Goal: Task Accomplishment & Management: Manage account settings

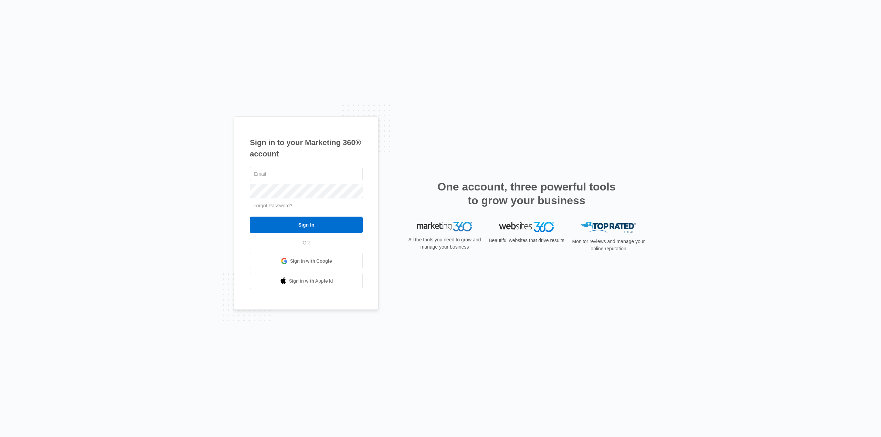
type input "[EMAIL_ADDRESS][DOMAIN_NAME]"
click at [330, 224] on input "Sign In" at bounding box center [306, 225] width 113 height 17
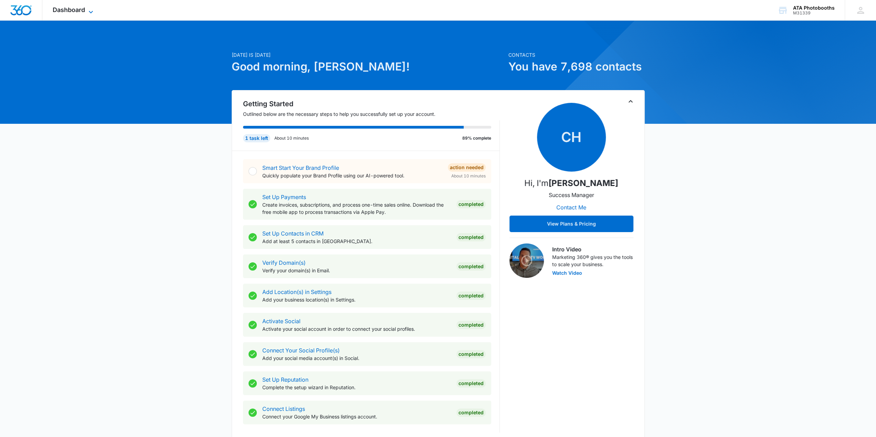
click at [90, 12] on icon at bounding box center [91, 12] width 4 height 2
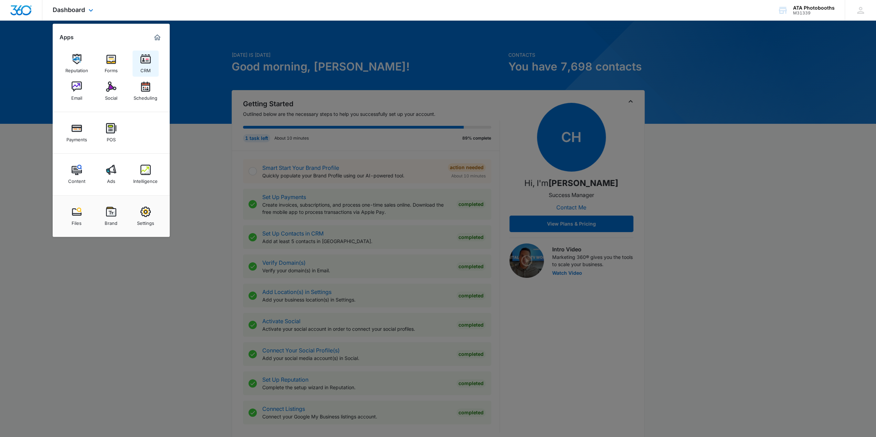
click at [143, 68] on div "CRM" at bounding box center [145, 68] width 10 height 9
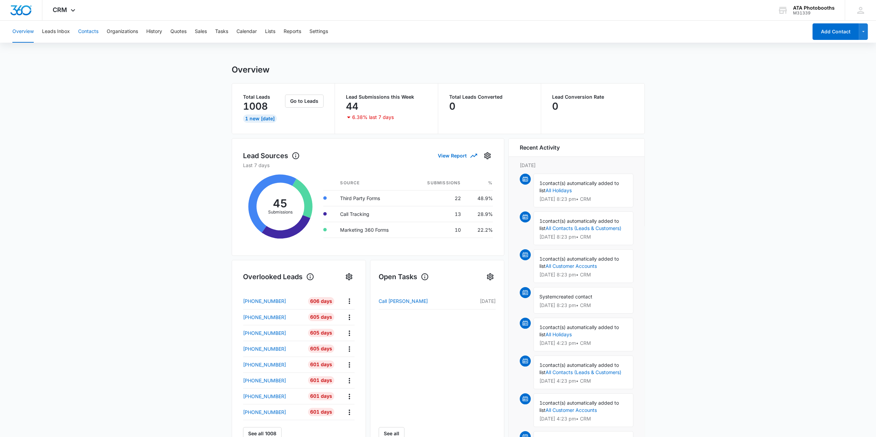
click at [87, 30] on button "Contacts" at bounding box center [88, 32] width 20 height 22
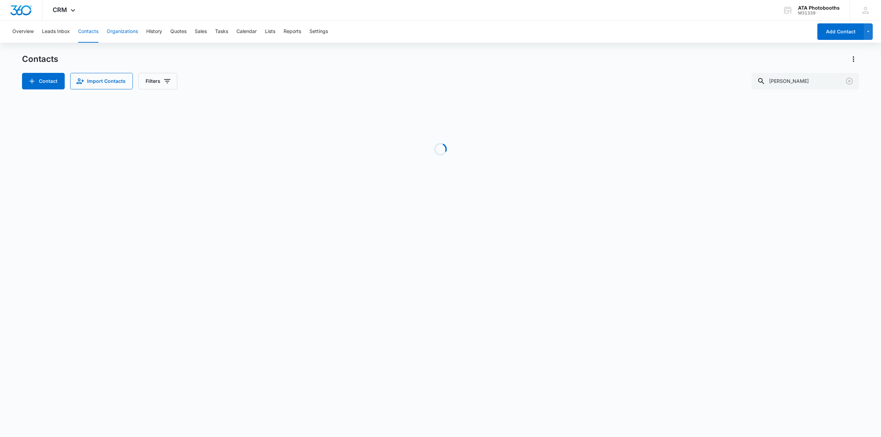
click at [118, 30] on button "Organizations" at bounding box center [122, 32] width 31 height 22
click at [61, 34] on button "Leads Inbox" at bounding box center [56, 32] width 28 height 22
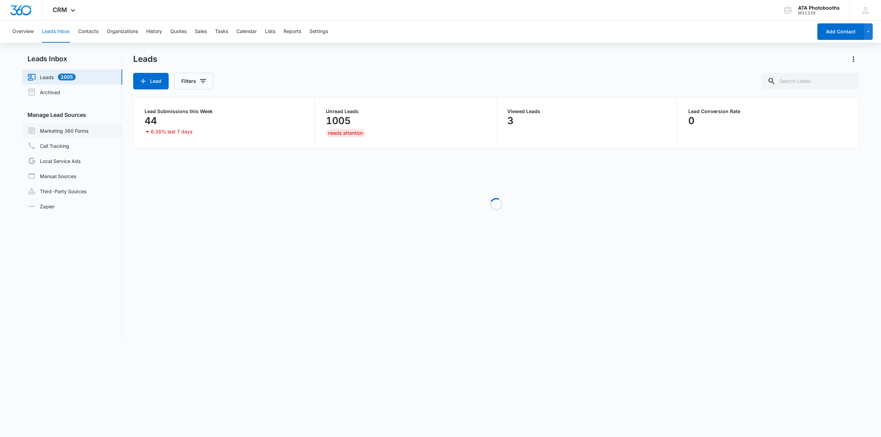
click at [59, 131] on link "Marketing 360 Forms" at bounding box center [58, 131] width 61 height 8
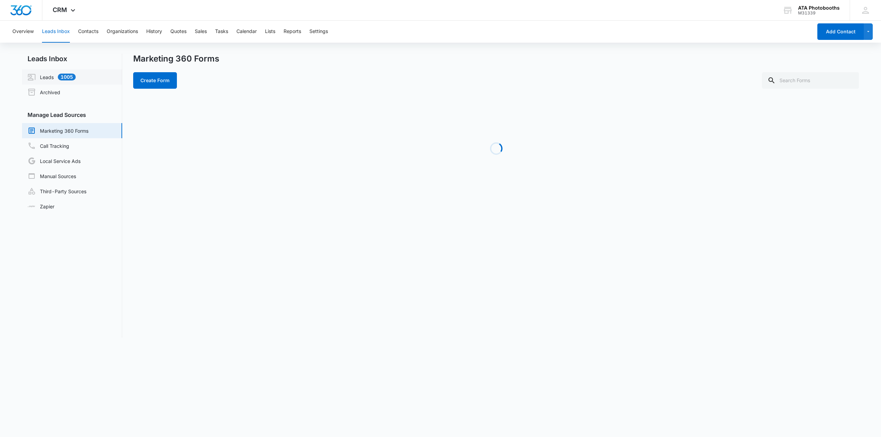
click at [45, 74] on link "Leads 1005" at bounding box center [52, 77] width 48 height 8
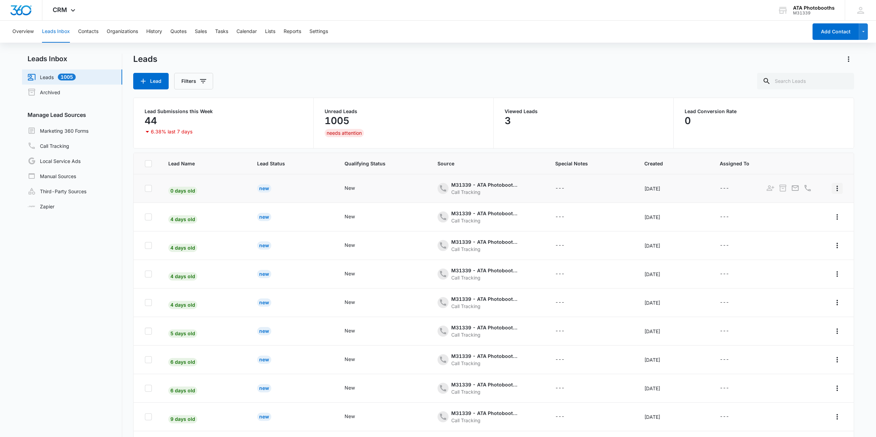
click at [833, 191] on icon "Actions" at bounding box center [837, 188] width 8 height 8
click at [261, 188] on div "New" at bounding box center [264, 188] width 14 height 8
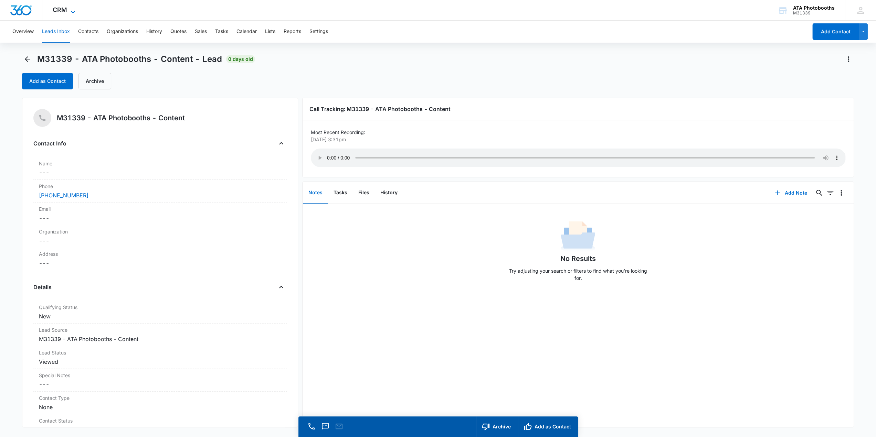
click at [70, 12] on icon at bounding box center [73, 12] width 8 height 8
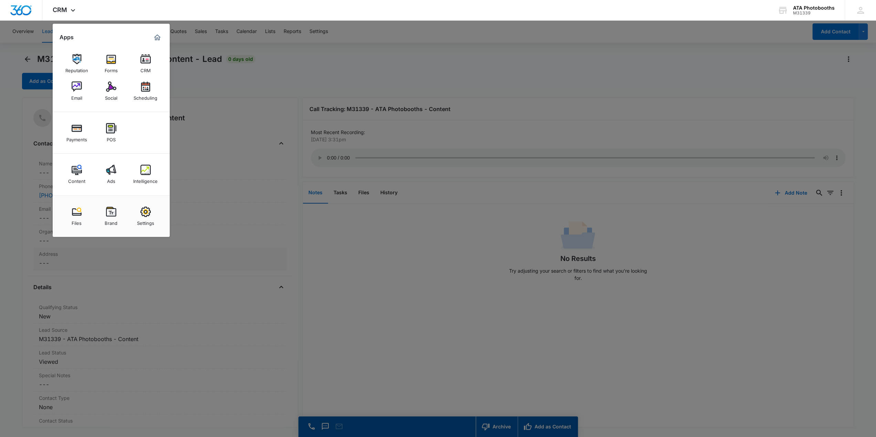
click at [235, 256] on div at bounding box center [438, 218] width 876 height 437
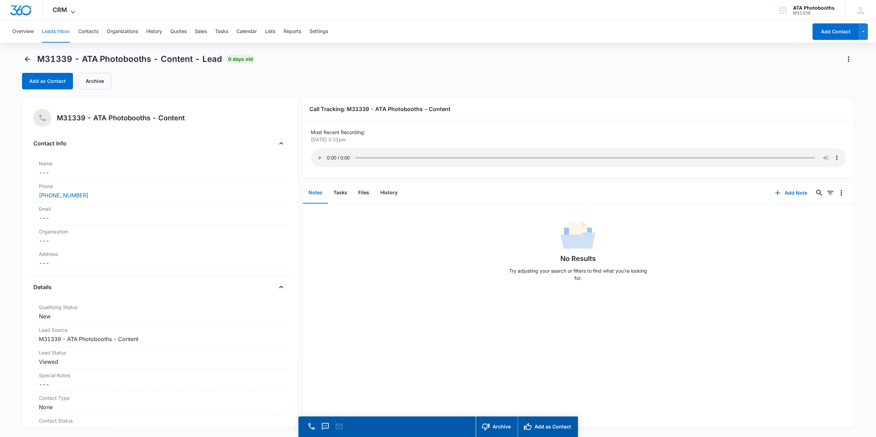
click at [75, 14] on icon at bounding box center [73, 12] width 8 height 8
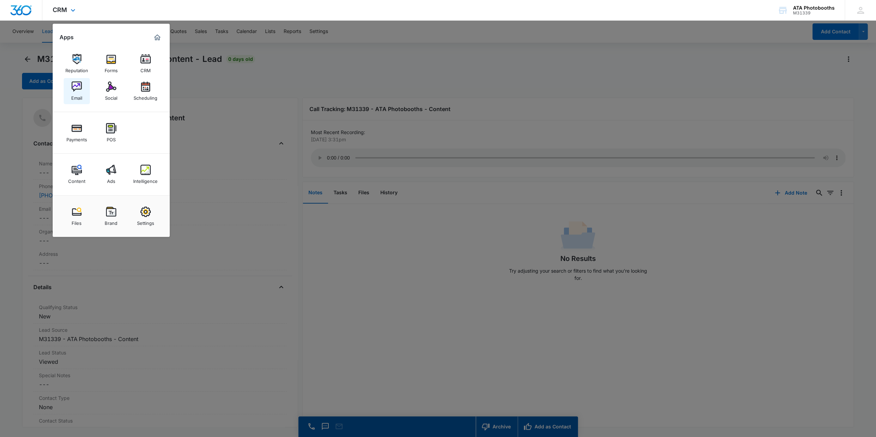
click at [71, 90] on link "Email" at bounding box center [77, 91] width 26 height 26
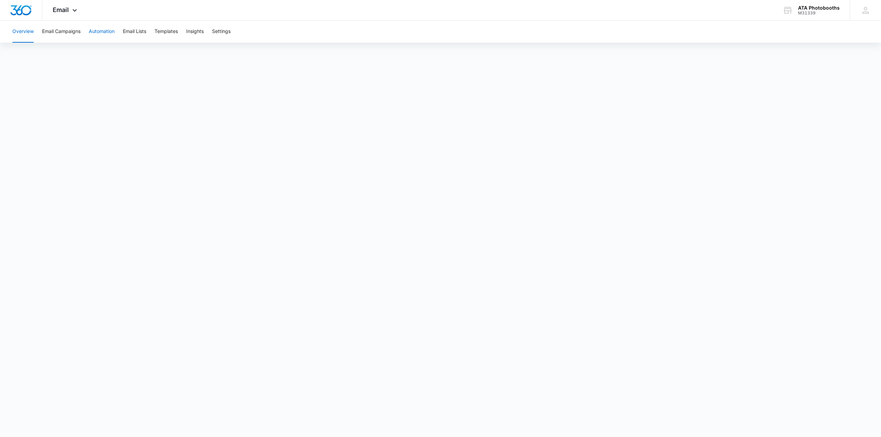
click at [98, 30] on button "Automation" at bounding box center [102, 32] width 26 height 22
click at [68, 32] on button "Email Campaigns" at bounding box center [61, 32] width 39 height 22
click at [77, 11] on icon at bounding box center [75, 12] width 8 height 8
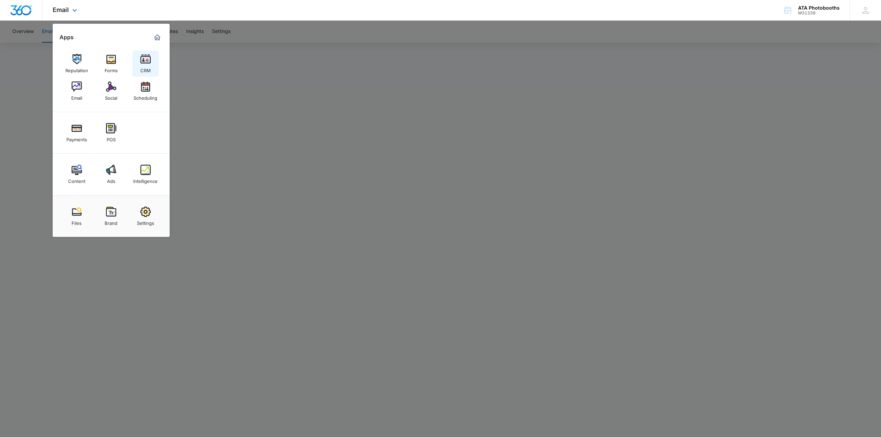
click at [145, 64] on img at bounding box center [145, 59] width 10 height 10
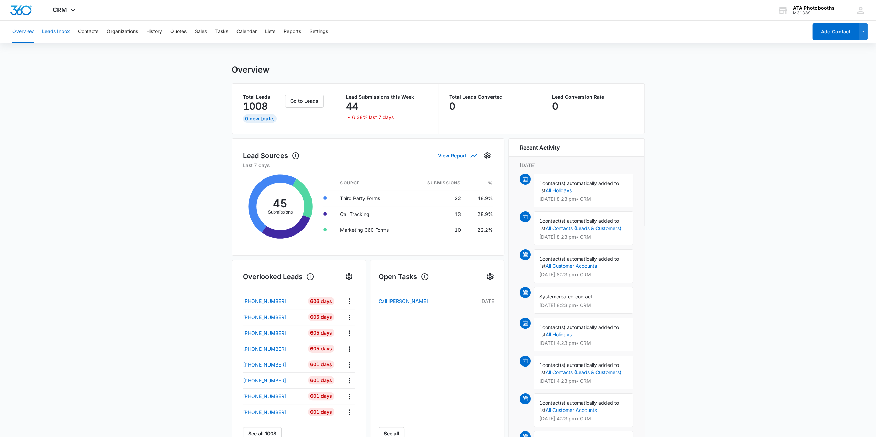
click at [55, 32] on button "Leads Inbox" at bounding box center [56, 32] width 28 height 22
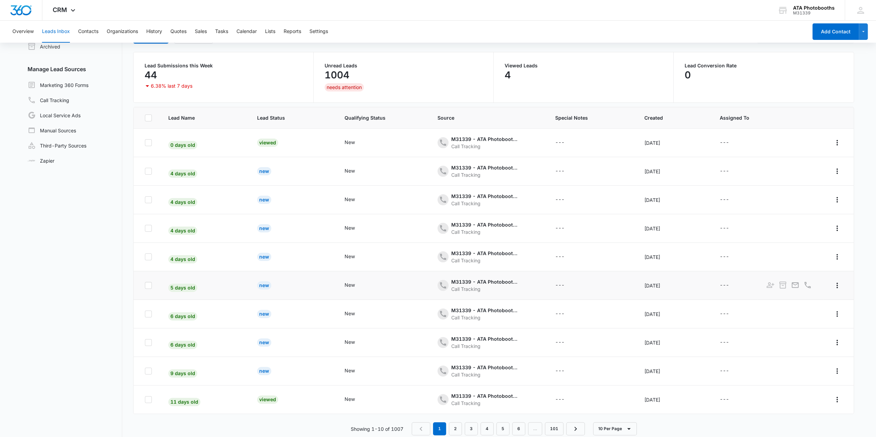
scroll to position [54, 0]
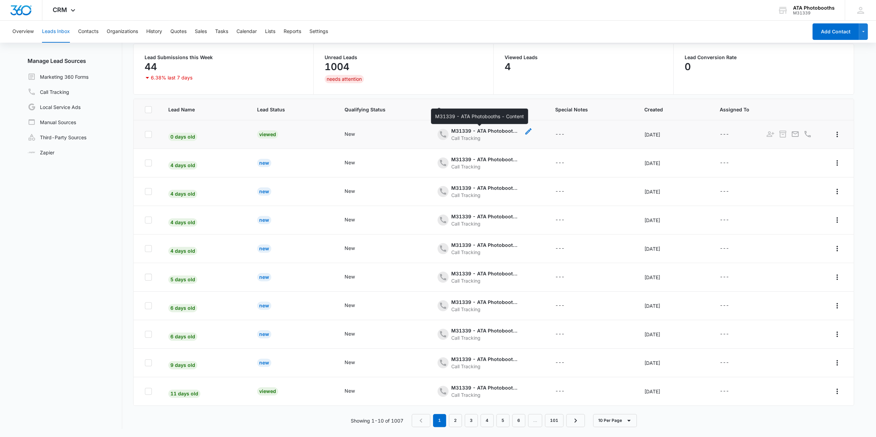
click at [453, 131] on div "M31339 - ATA Photobooths - Content" at bounding box center [485, 130] width 69 height 7
drag, startPoint x: 487, startPoint y: 145, endPoint x: 491, endPoint y: 142, distance: 5.5
click at [487, 145] on td "M31339 - ATA Photobooths - Content Call Tracking Cancel Save" at bounding box center [487, 134] width 117 height 29
click at [266, 134] on div "Viewed" at bounding box center [267, 134] width 21 height 8
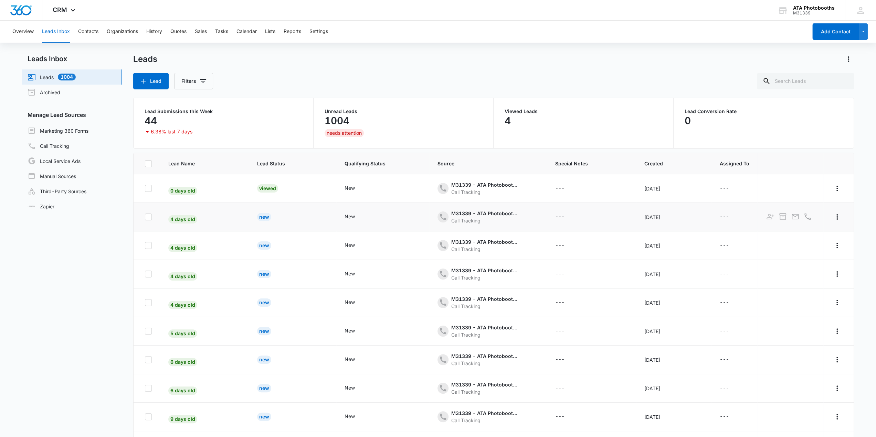
click at [260, 218] on div "New" at bounding box center [264, 217] width 14 height 8
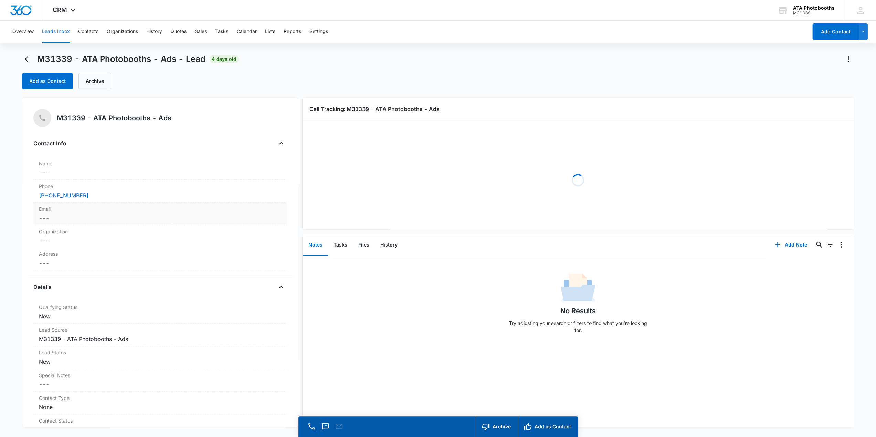
drag, startPoint x: 274, startPoint y: 212, endPoint x: 271, endPoint y: 208, distance: 4.8
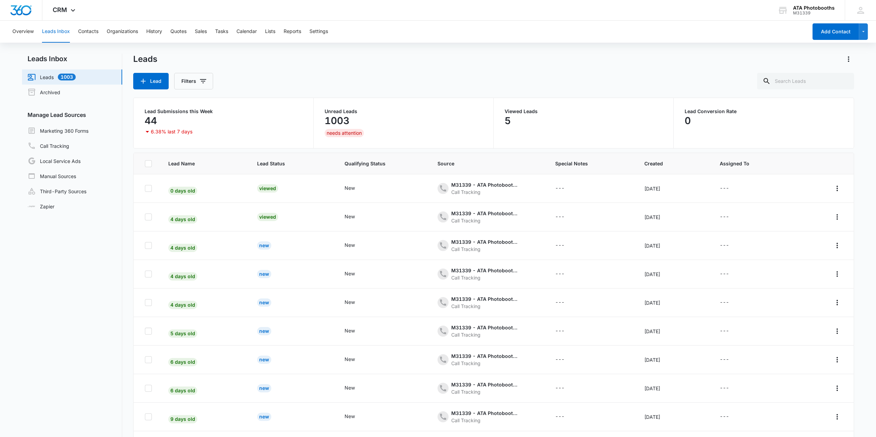
click at [51, 74] on link "Leads 1003" at bounding box center [52, 77] width 48 height 8
click at [67, 130] on link "Marketing 360 Forms" at bounding box center [58, 131] width 61 height 8
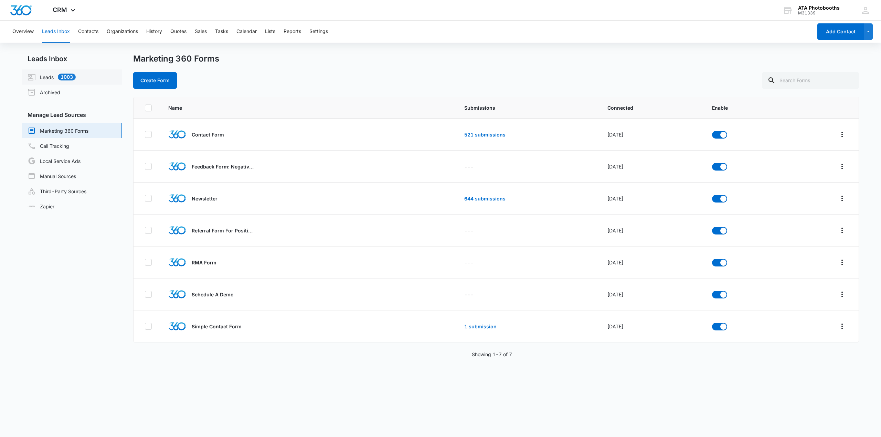
click at [47, 75] on link "Leads 1003" at bounding box center [52, 77] width 48 height 8
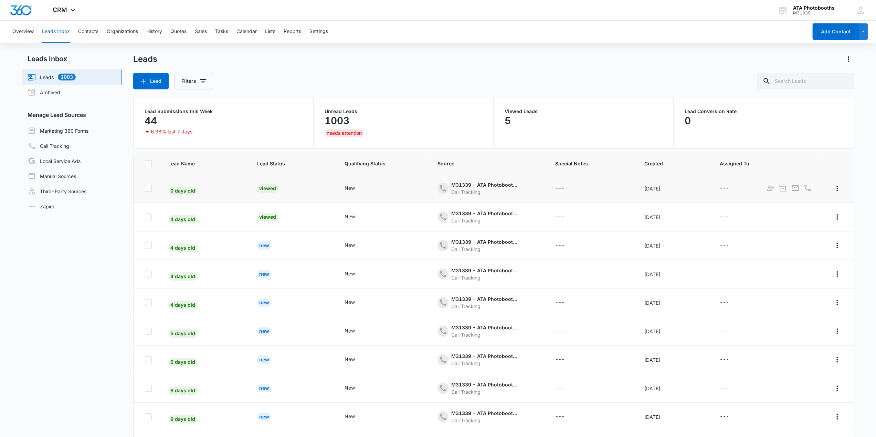
click at [179, 190] on span "0 days old" at bounding box center [182, 191] width 29 height 8
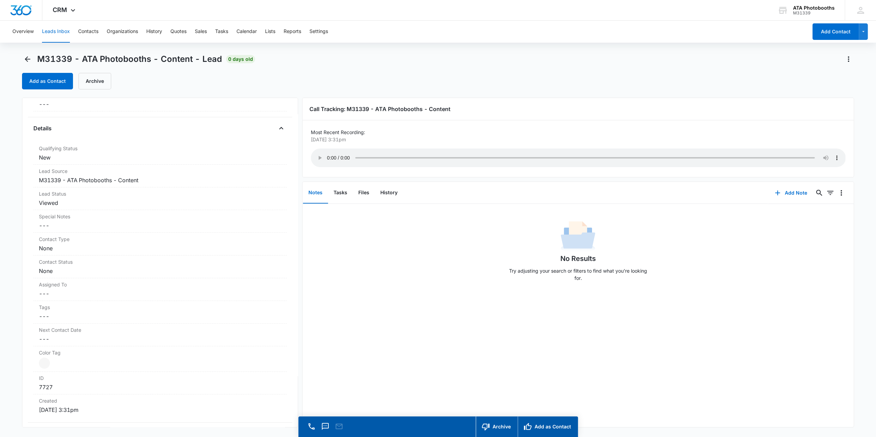
scroll to position [138, 0]
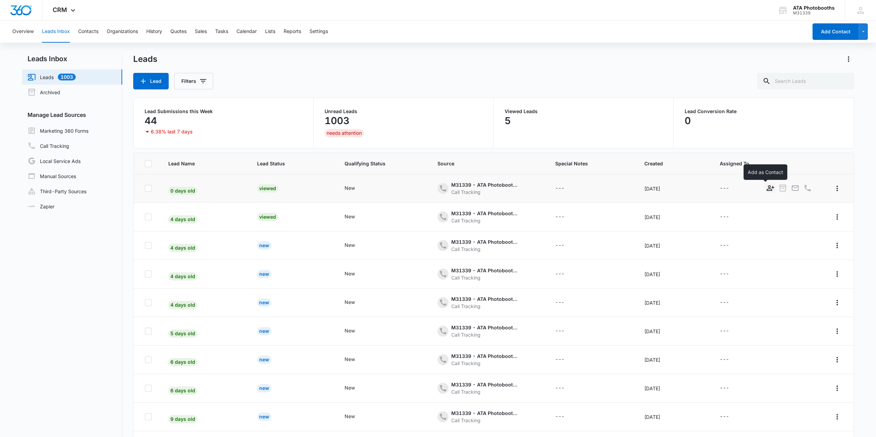
click at [766, 190] on icon "Add as Contact" at bounding box center [770, 188] width 8 height 6
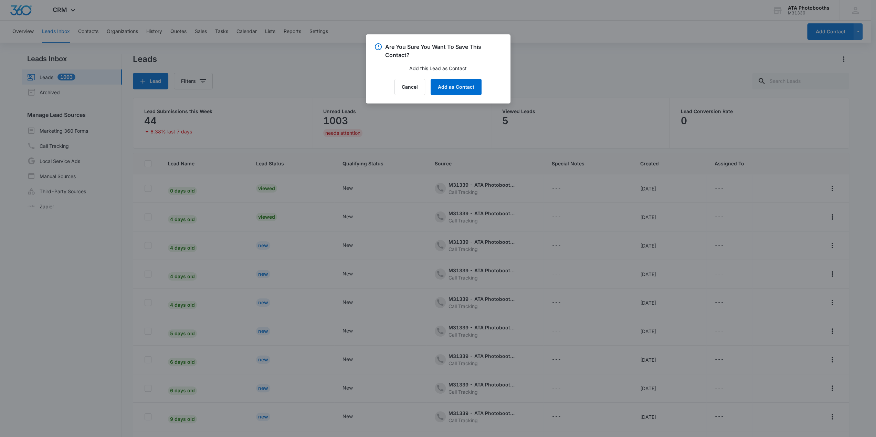
click at [758, 140] on div at bounding box center [438, 218] width 876 height 437
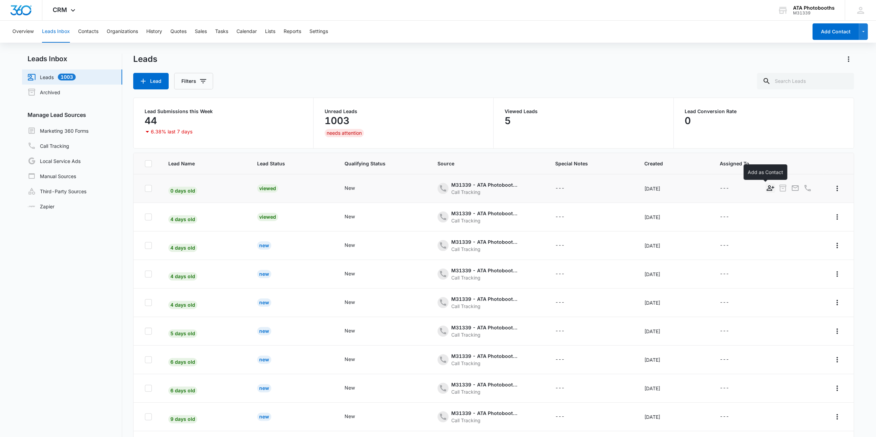
click at [766, 186] on icon "Add as Contact" at bounding box center [770, 188] width 8 height 8
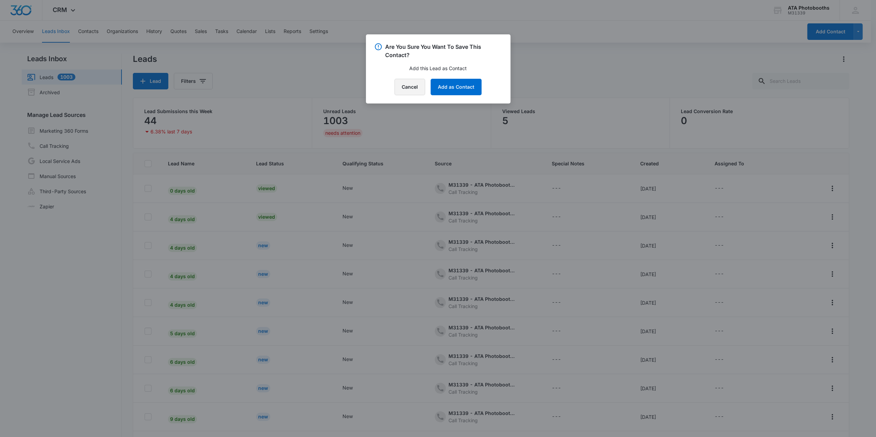
click at [414, 95] on button "Cancel" at bounding box center [409, 87] width 31 height 17
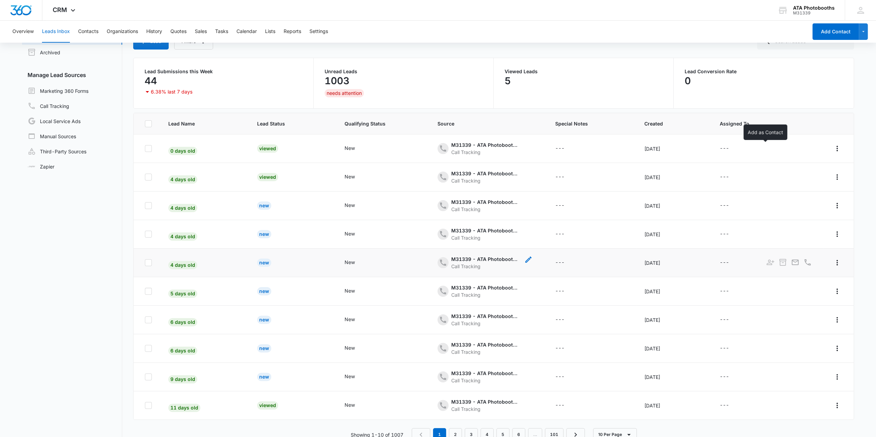
scroll to position [54, 0]
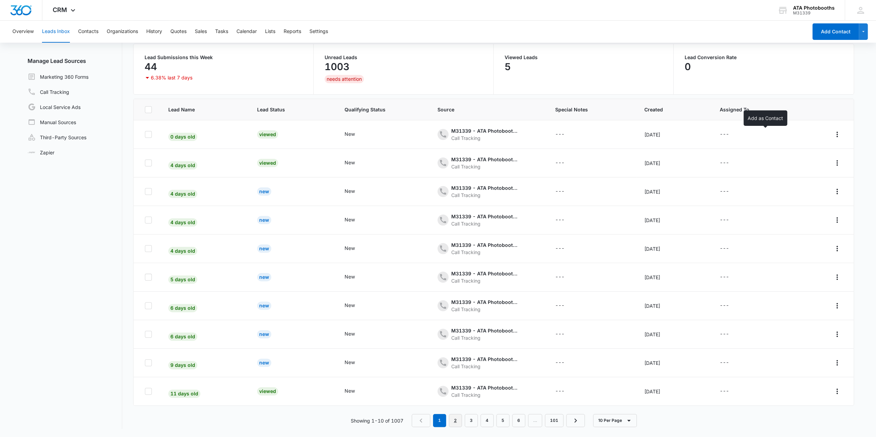
click at [451, 418] on link "2" at bounding box center [455, 420] width 13 height 13
click at [474, 420] on link "3" at bounding box center [472, 420] width 13 height 13
click at [424, 417] on icon "Previous Page" at bounding box center [422, 421] width 8 height 8
click at [447, 420] on link "1" at bounding box center [440, 420] width 13 height 13
click at [58, 31] on button "Leads Inbox" at bounding box center [56, 32] width 28 height 22
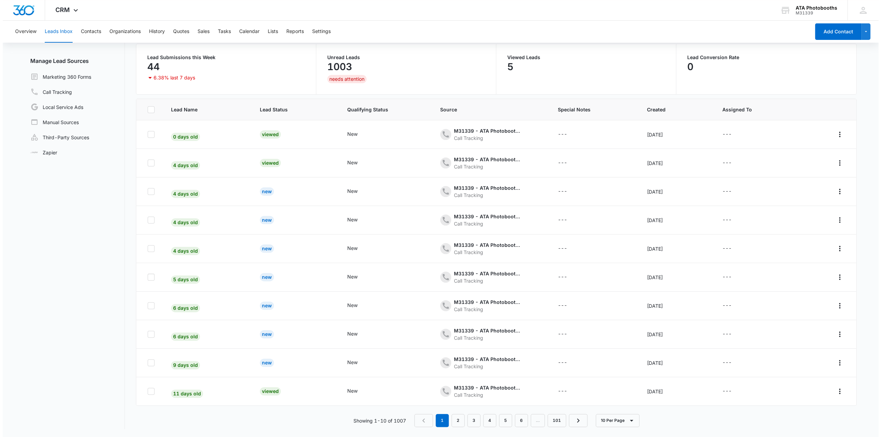
scroll to position [0, 0]
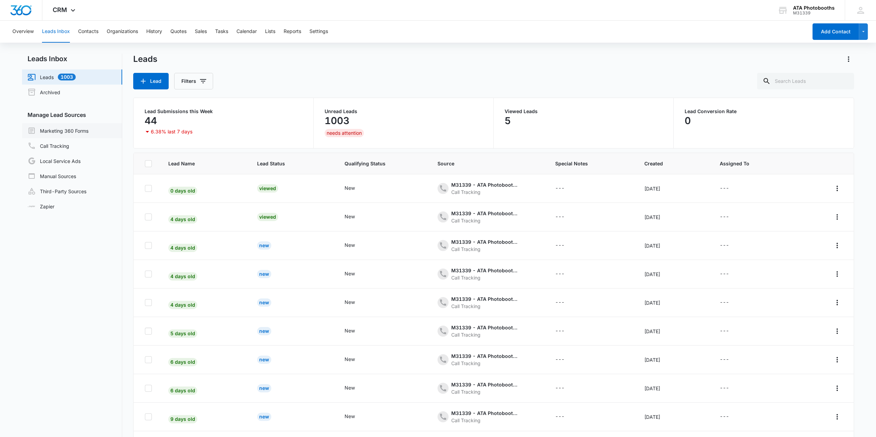
click at [59, 134] on link "Marketing 360 Forms" at bounding box center [58, 131] width 61 height 8
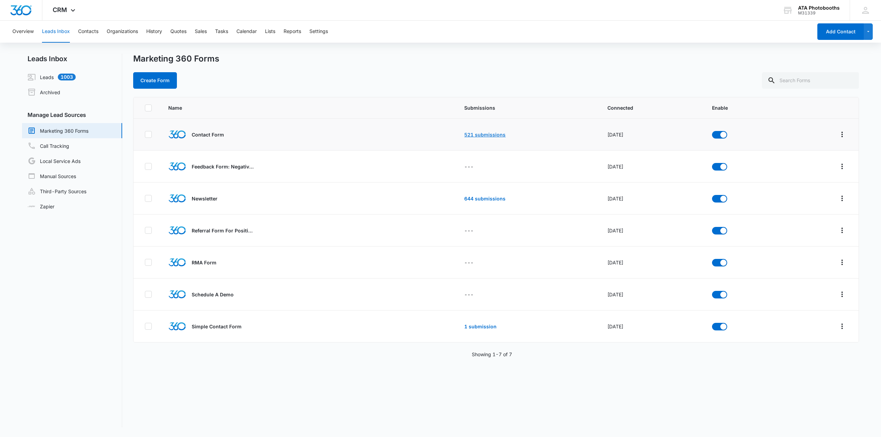
click at [479, 135] on link "521 submissions" at bounding box center [484, 135] width 41 height 6
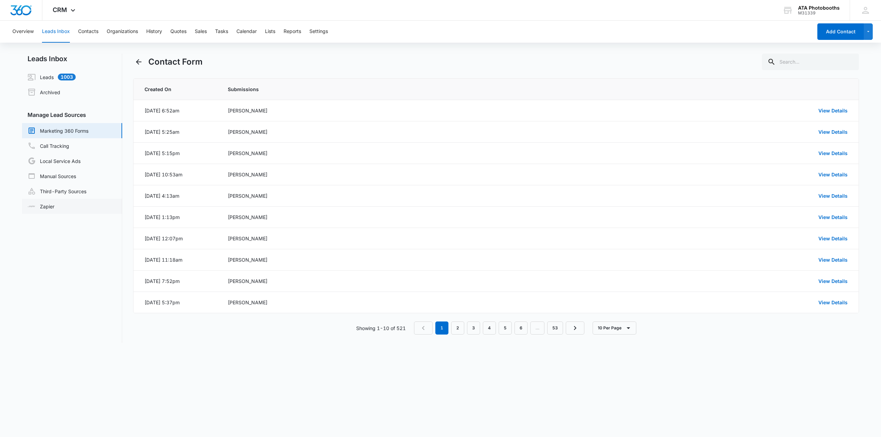
click at [53, 207] on link "Zapier" at bounding box center [41, 206] width 27 height 7
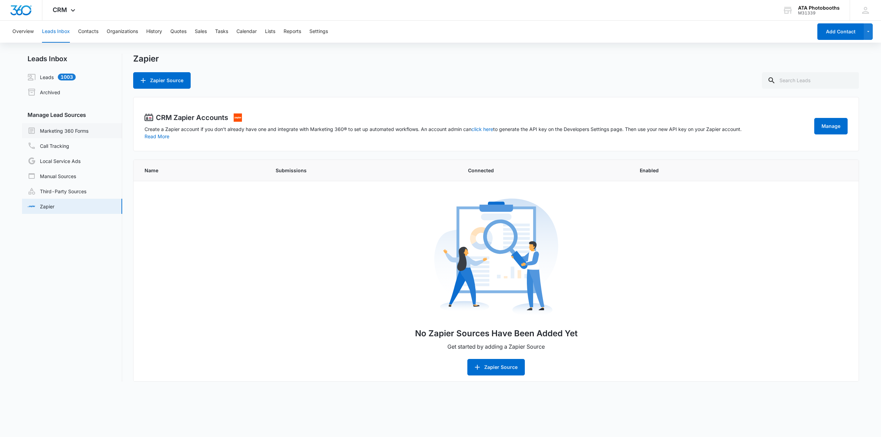
click at [62, 132] on link "Marketing 360 Forms" at bounding box center [58, 131] width 61 height 8
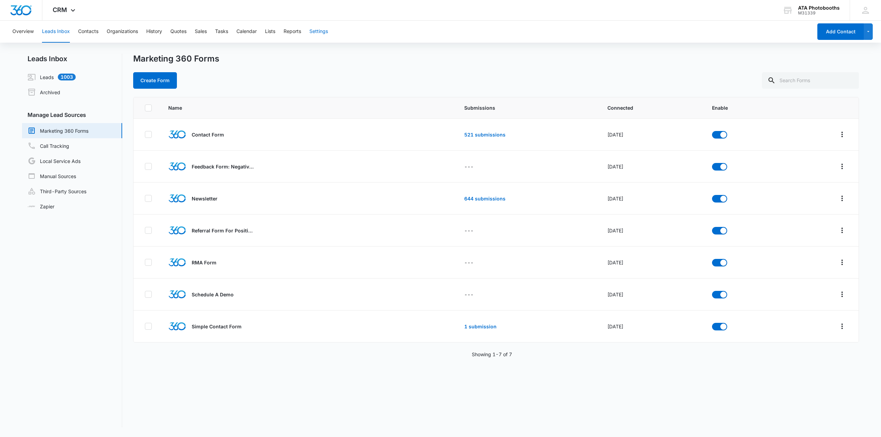
click at [315, 31] on button "Settings" at bounding box center [318, 32] width 19 height 22
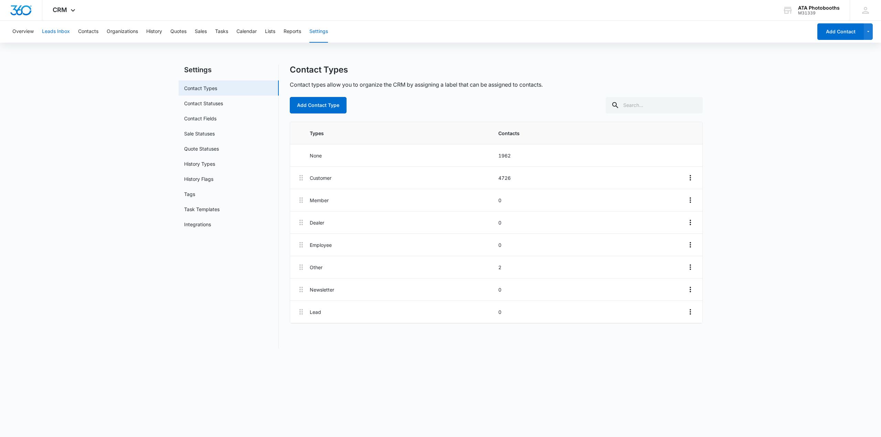
click at [53, 36] on button "Leads Inbox" at bounding box center [56, 32] width 28 height 22
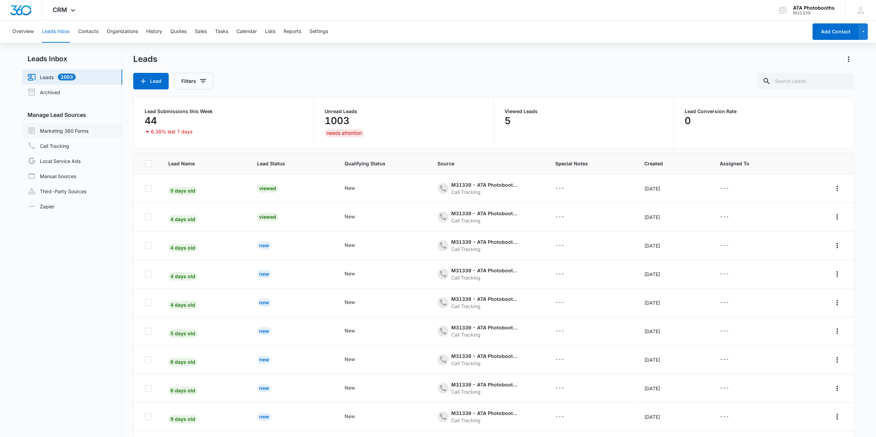
click at [60, 131] on link "Marketing 360 Forms" at bounding box center [58, 131] width 61 height 8
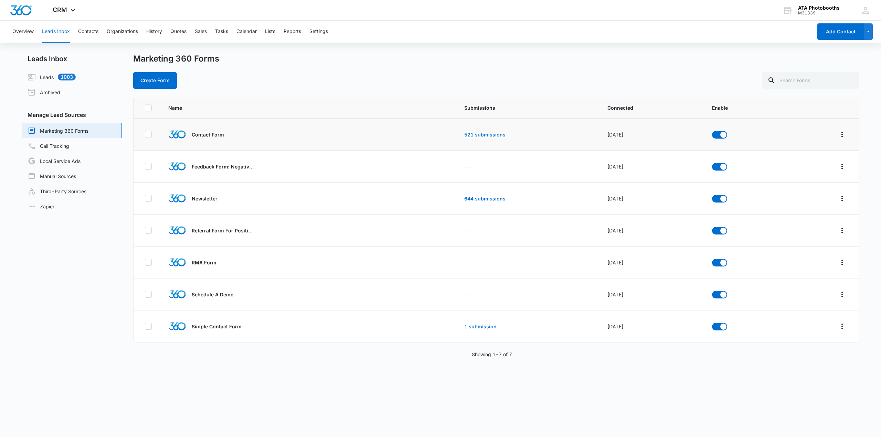
click at [478, 136] on link "521 submissions" at bounding box center [484, 135] width 41 height 6
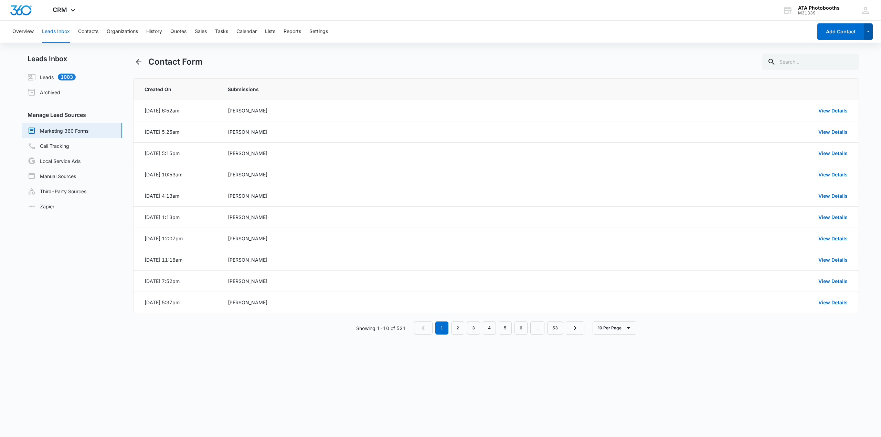
click at [868, 35] on icon "button" at bounding box center [868, 32] width 6 height 8
click at [279, 331] on div "Showing 1-10 of 521 1 2 3 4 5 6 … 53 10 Per Page" at bounding box center [496, 328] width 726 height 13
click at [76, 132] on link "Marketing 360 Forms" at bounding box center [58, 131] width 61 height 8
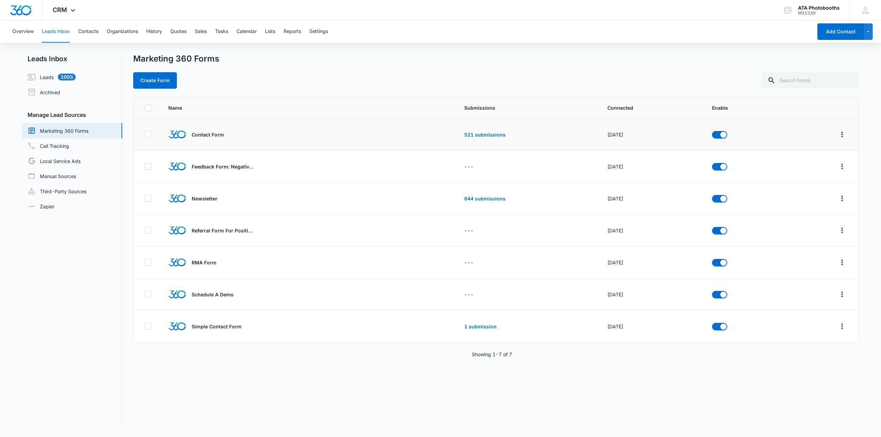
click at [174, 134] on img at bounding box center [177, 134] width 18 height 9
drag, startPoint x: 202, startPoint y: 137, endPoint x: 230, endPoint y: 134, distance: 28.3
click at [202, 137] on p "Contact Form" at bounding box center [208, 134] width 32 height 7
click at [841, 132] on icon "Overflow Menu" at bounding box center [841, 135] width 1 height 6
click at [218, 134] on p "Contact Form" at bounding box center [208, 134] width 32 height 7
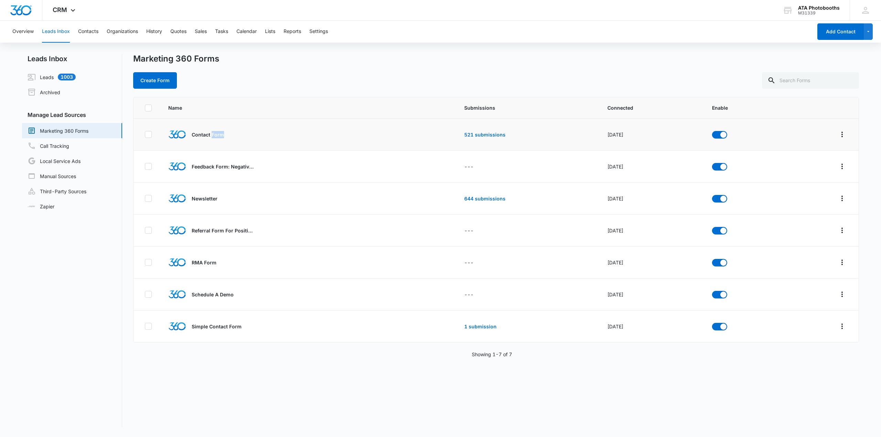
drag, startPoint x: 218, startPoint y: 134, endPoint x: 287, endPoint y: 138, distance: 68.9
click at [239, 135] on div "Contact Form" at bounding box center [285, 135] width 235 height 18
click at [485, 135] on link "521 submissions" at bounding box center [484, 135] width 41 height 6
click at [204, 131] on p "Contact Form" at bounding box center [208, 134] width 32 height 7
click at [204, 132] on p "Contact Form" at bounding box center [208, 134] width 32 height 7
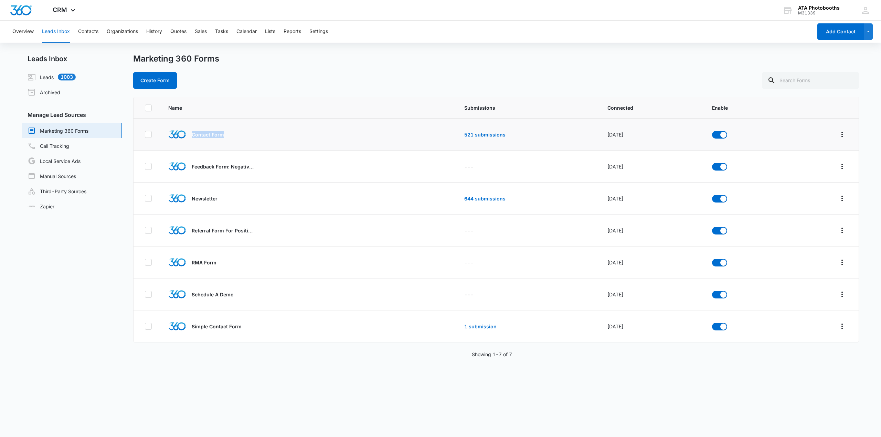
click at [204, 132] on p "Contact Form" at bounding box center [208, 134] width 32 height 7
click at [203, 133] on p "Contact Form" at bounding box center [208, 134] width 32 height 7
click at [195, 144] on td "Contact Form" at bounding box center [286, 135] width 252 height 32
click at [215, 132] on p "Contact Form" at bounding box center [208, 134] width 32 height 7
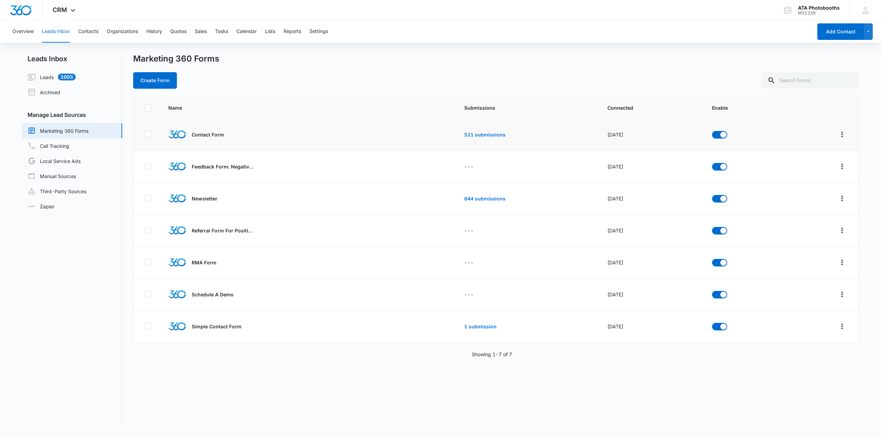
click at [211, 135] on p "Contact Form" at bounding box center [208, 134] width 32 height 7
click at [63, 30] on button "Leads Inbox" at bounding box center [56, 32] width 28 height 22
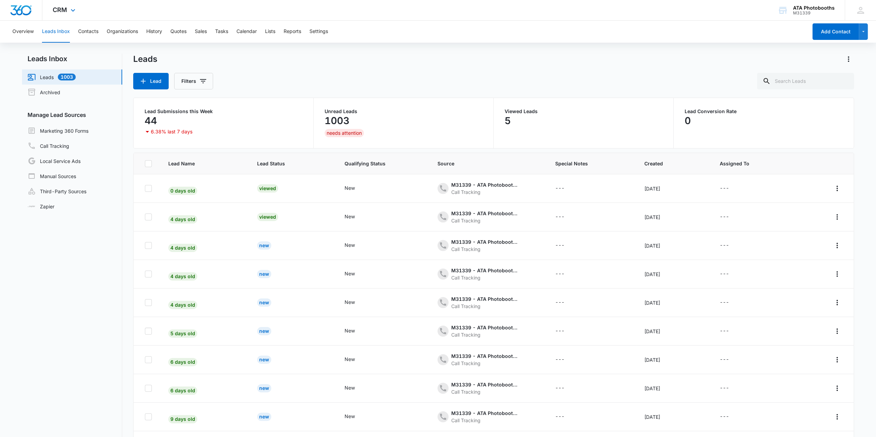
click at [74, 7] on div "CRM Apps Reputation Forms CRM Email Social Scheduling Payments POS Content Ads …" at bounding box center [64, 10] width 45 height 20
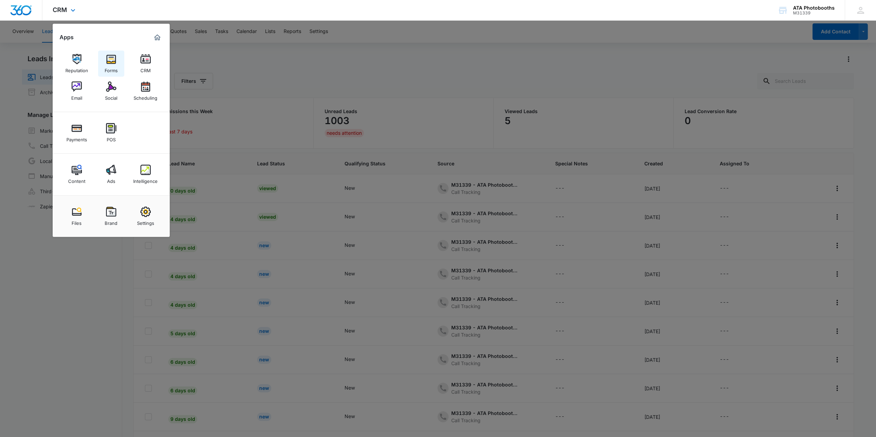
click at [109, 62] on img at bounding box center [111, 59] width 10 height 10
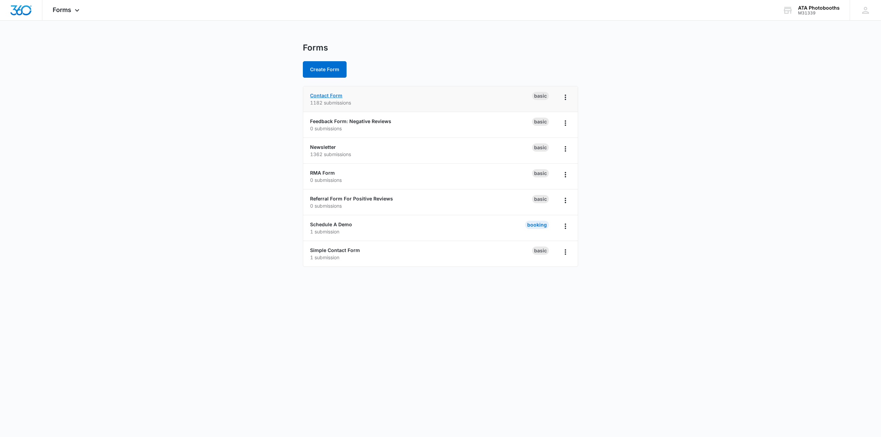
click at [321, 98] on link "Contact Form" at bounding box center [326, 96] width 32 height 6
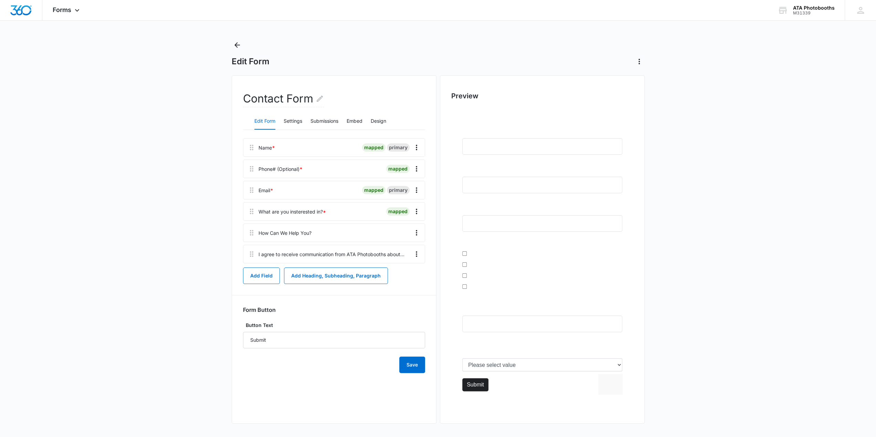
scroll to position [3, 0]
click at [293, 119] on button "Settings" at bounding box center [293, 121] width 19 height 17
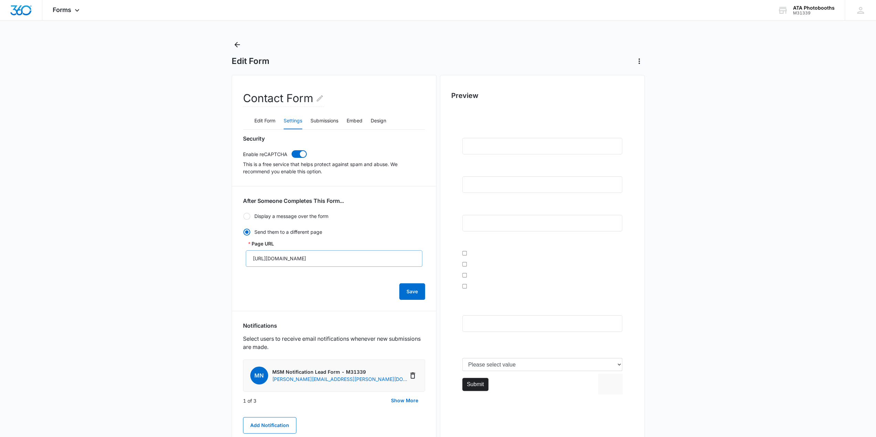
scroll to position [168, 0]
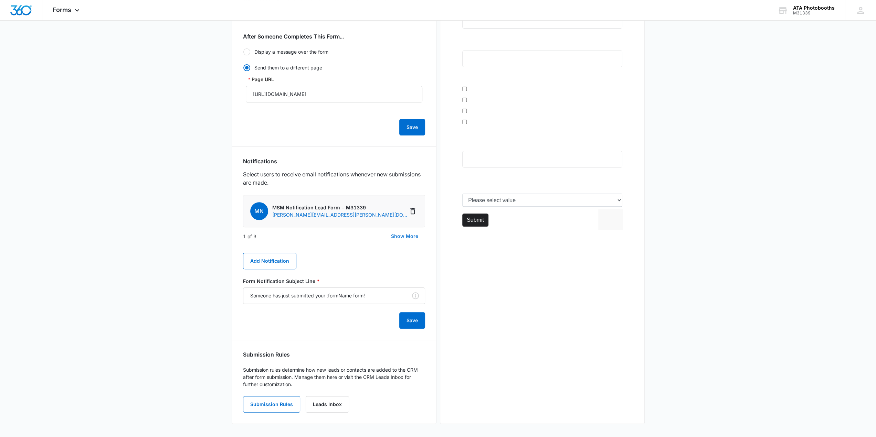
click at [402, 237] on button "Show More" at bounding box center [404, 236] width 41 height 17
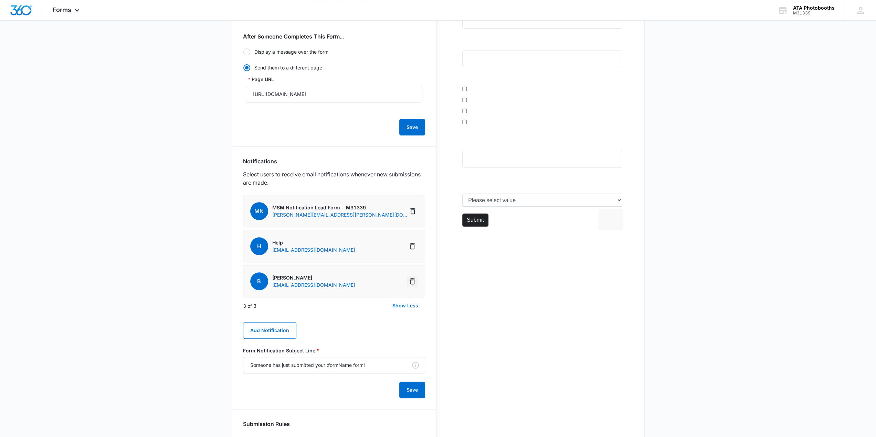
click at [414, 280] on icon "Delete Notification" at bounding box center [412, 281] width 5 height 6
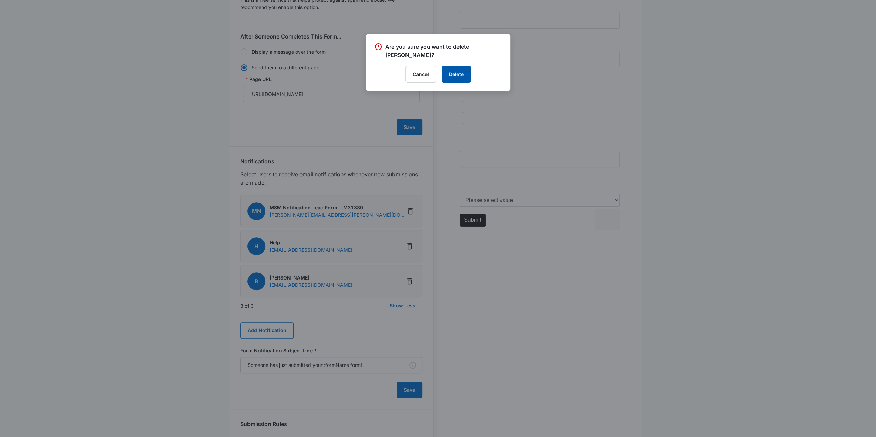
click at [454, 66] on button "Delete" at bounding box center [455, 74] width 29 height 17
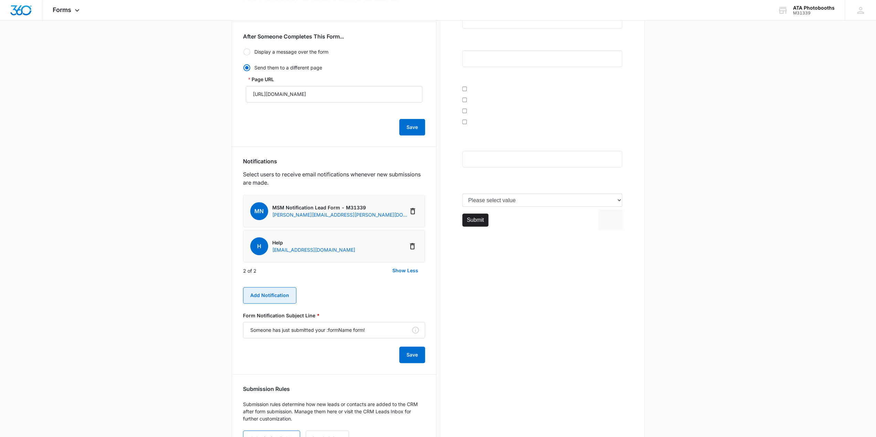
click at [292, 292] on button "Add Notification" at bounding box center [269, 295] width 53 height 17
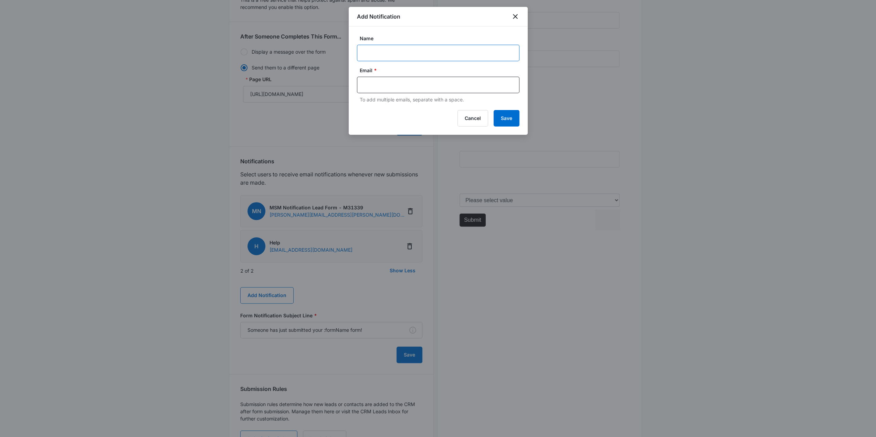
click at [389, 49] on input "Name" at bounding box center [438, 53] width 162 height 17
type input "[PERSON_NAME]"
click at [414, 87] on input "text" at bounding box center [438, 85] width 149 height 10
type input "C"
click at [423, 58] on input "[PERSON_NAME]" at bounding box center [438, 53] width 162 height 17
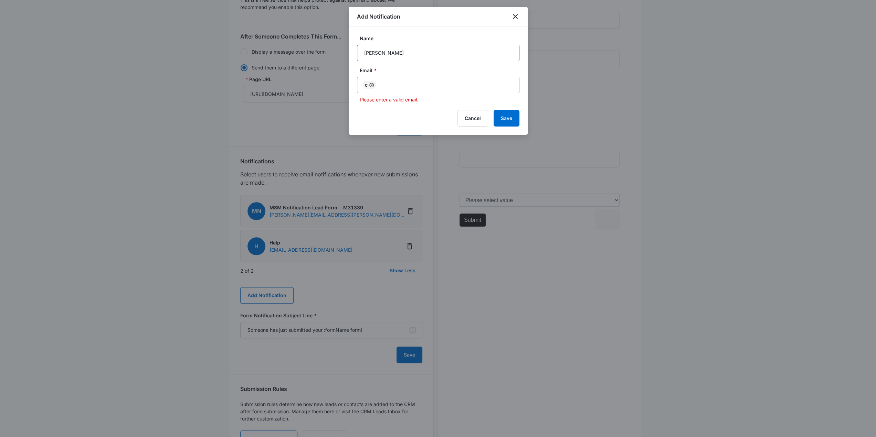
type input "[PERSON_NAME]"
drag, startPoint x: 372, startPoint y: 86, endPoint x: 385, endPoint y: 94, distance: 15.9
click at [372, 86] on icon "Remove" at bounding box center [371, 85] width 5 height 5
click at [369, 88] on input "text" at bounding box center [438, 85] width 149 height 10
type input "[PERSON_NAME][EMAIL_ADDRESS][DOMAIN_NAME]"
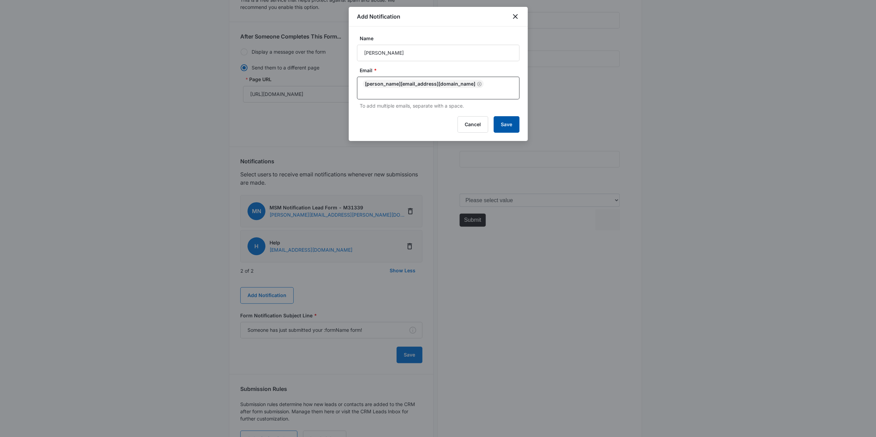
click at [505, 120] on button "Save" at bounding box center [506, 124] width 26 height 17
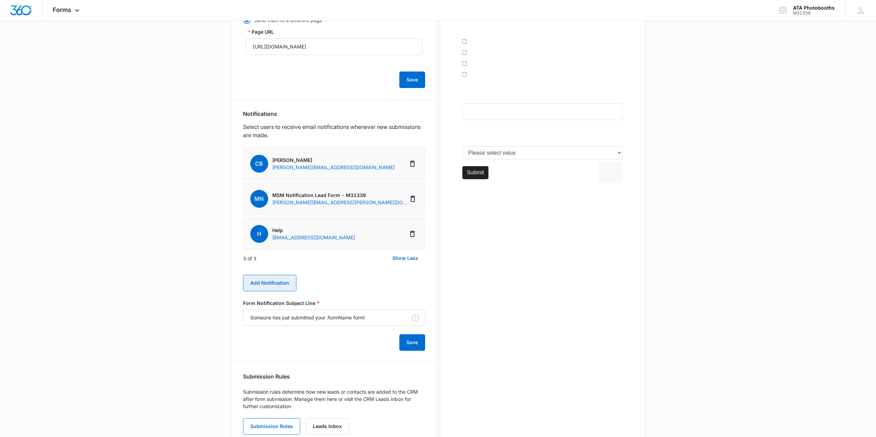
scroll to position [237, 0]
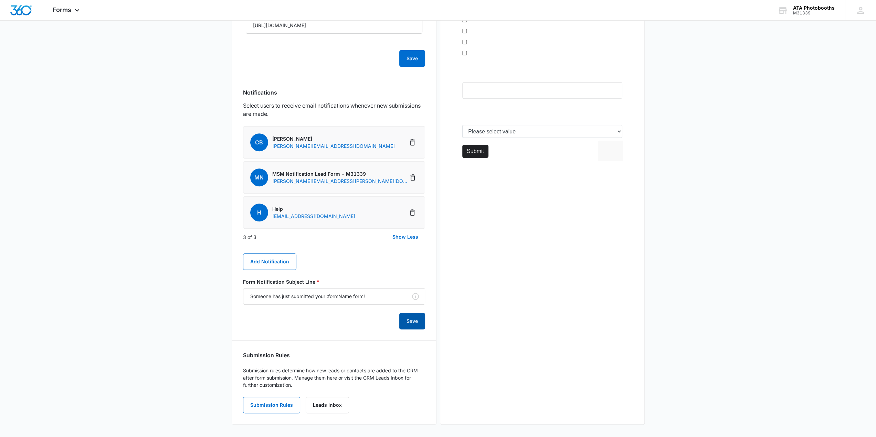
click at [408, 322] on button "Save" at bounding box center [412, 321] width 26 height 17
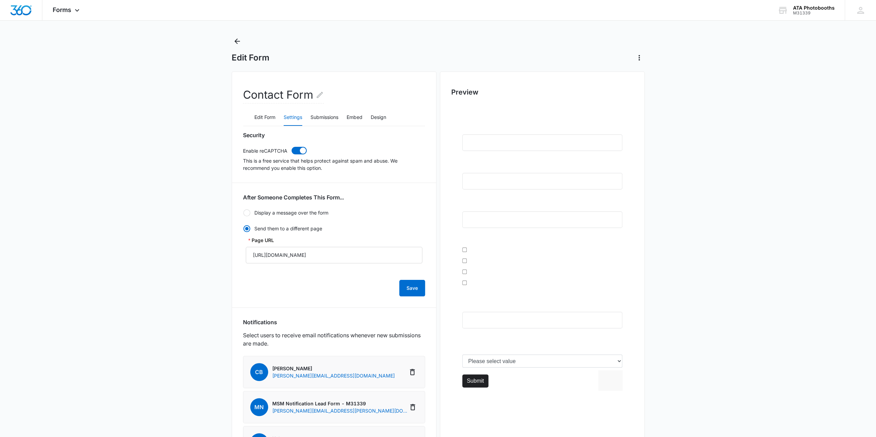
scroll to position [0, 0]
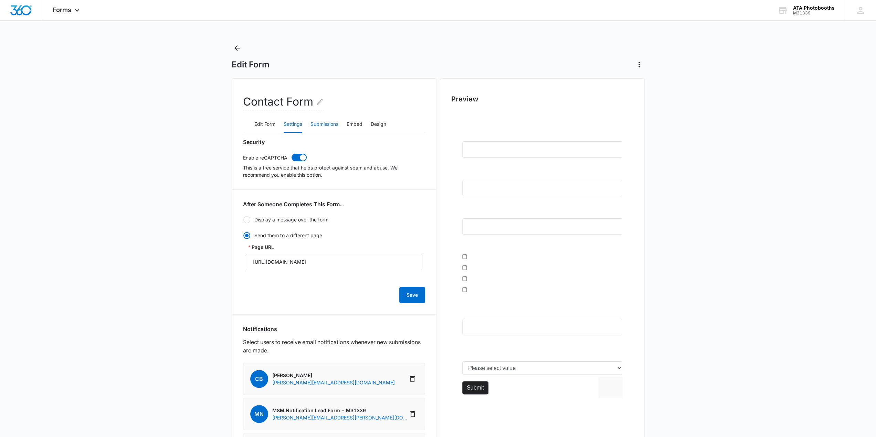
click at [332, 125] on button "Submissions" at bounding box center [324, 124] width 28 height 17
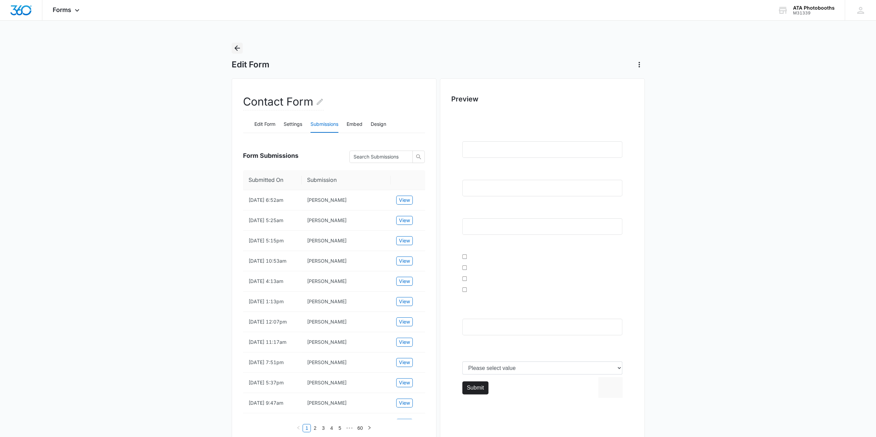
click at [237, 48] on icon "Back" at bounding box center [237, 48] width 6 height 6
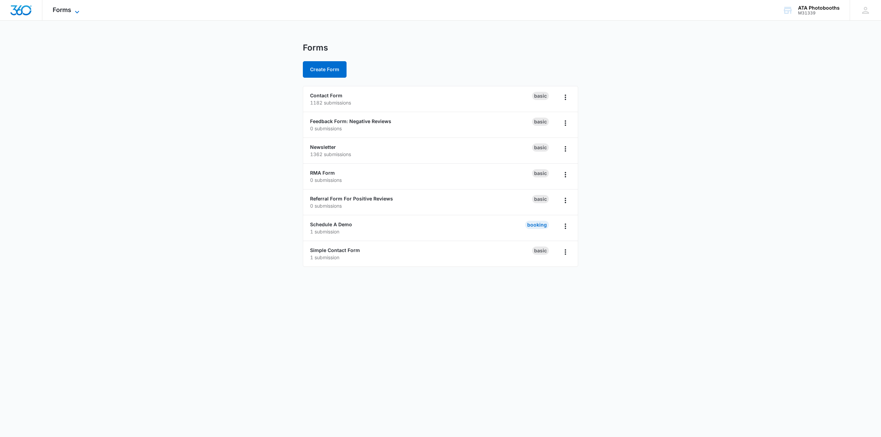
click at [77, 12] on icon at bounding box center [77, 12] width 4 height 2
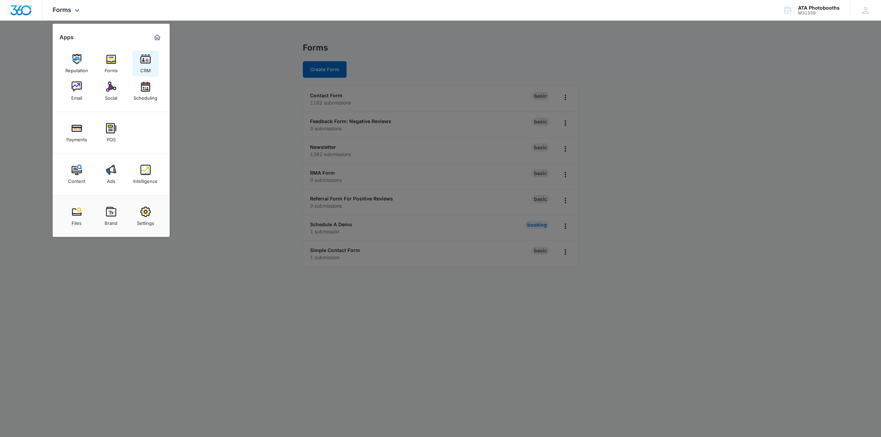
click at [147, 63] on img at bounding box center [145, 59] width 10 height 10
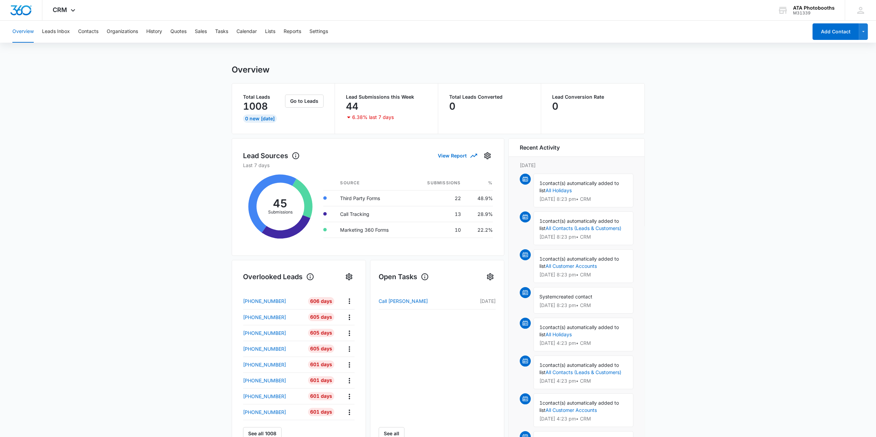
click at [773, 139] on main "Overview Total Leads 1008 0 New [DATE] Go to Leads Lead Submissions this Week 4…" at bounding box center [438, 330] width 876 height 530
click at [75, 13] on icon at bounding box center [73, 12] width 8 height 8
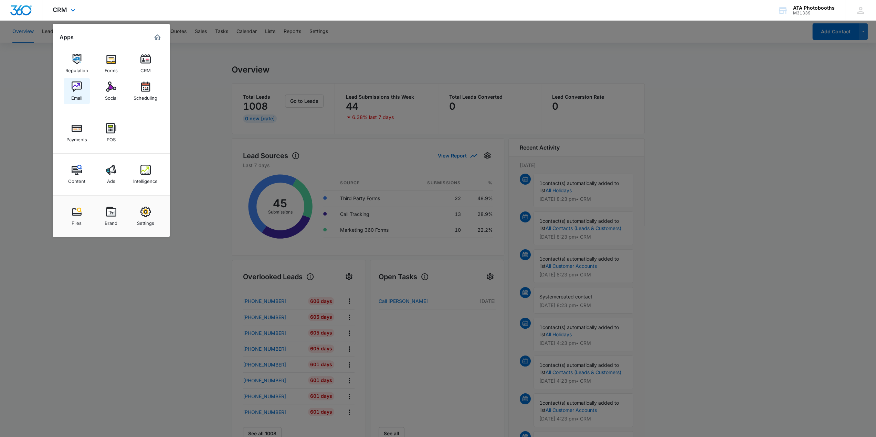
click at [78, 89] on img at bounding box center [77, 87] width 10 height 10
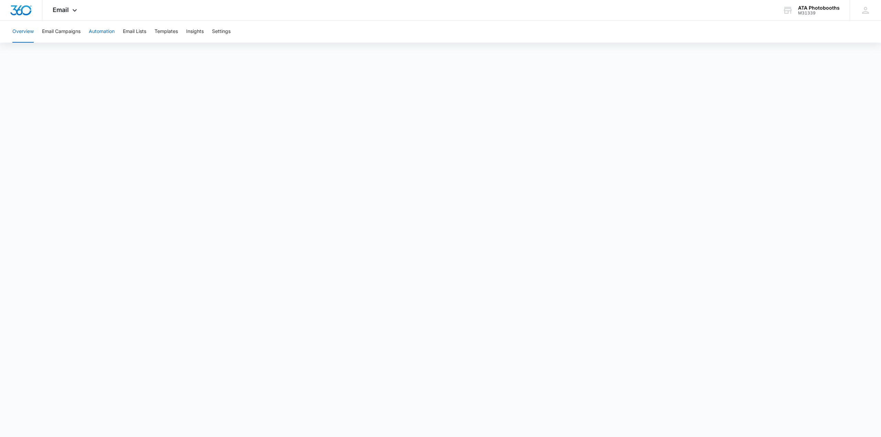
click at [100, 29] on button "Automation" at bounding box center [102, 32] width 26 height 22
click at [168, 29] on button "Templates" at bounding box center [165, 32] width 23 height 22
click at [105, 30] on button "Automation" at bounding box center [102, 32] width 26 height 22
click at [61, 33] on button "Email Campaigns" at bounding box center [61, 32] width 39 height 22
click at [73, 8] on icon at bounding box center [75, 12] width 8 height 8
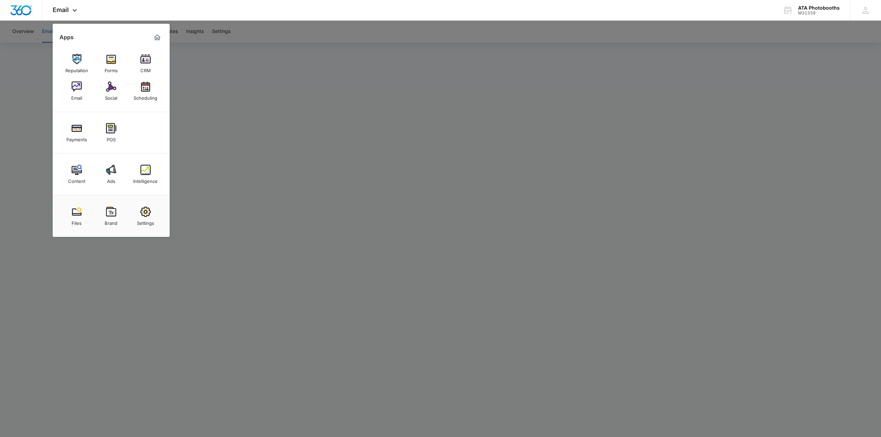
click at [25, 94] on div at bounding box center [440, 218] width 881 height 437
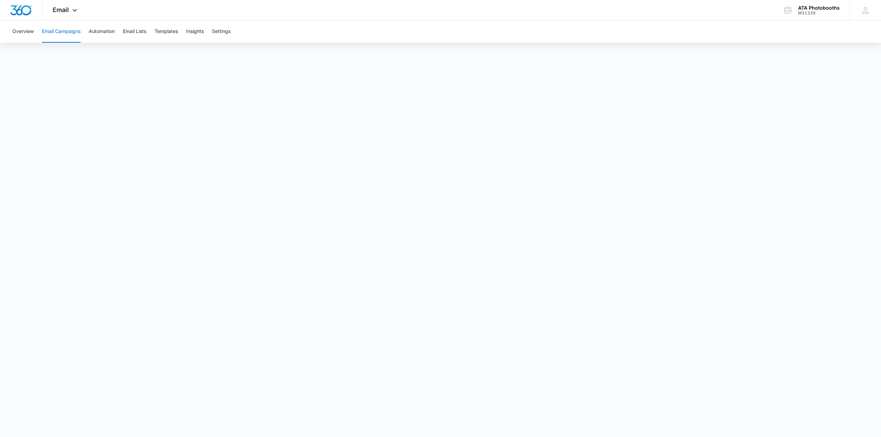
click at [67, 34] on button "Email Campaigns" at bounding box center [61, 32] width 39 height 22
click at [103, 33] on button "Automation" at bounding box center [102, 32] width 26 height 22
click at [73, 11] on icon at bounding box center [75, 12] width 4 height 2
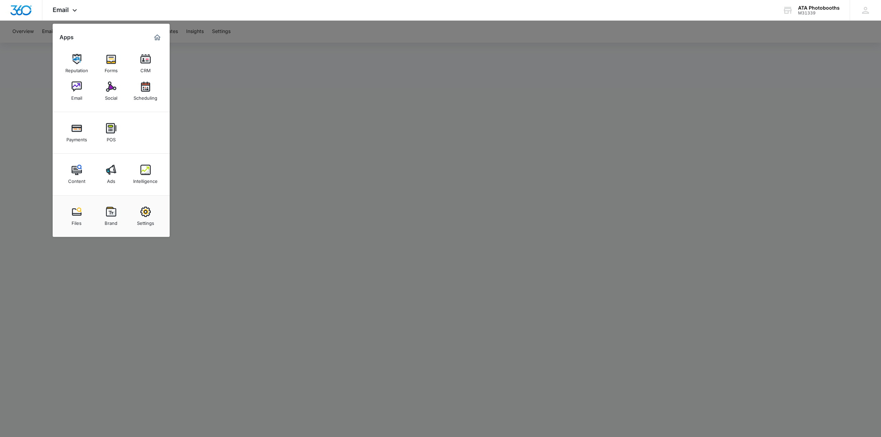
click at [233, 148] on div at bounding box center [440, 218] width 881 height 437
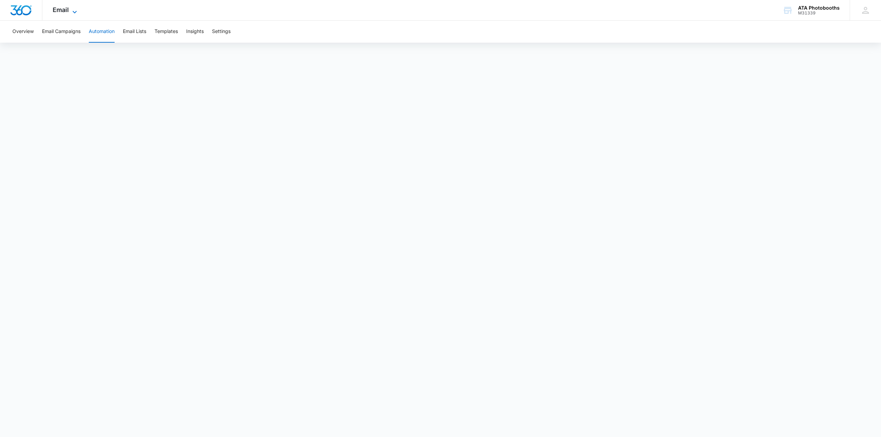
click at [72, 8] on icon at bounding box center [75, 12] width 8 height 8
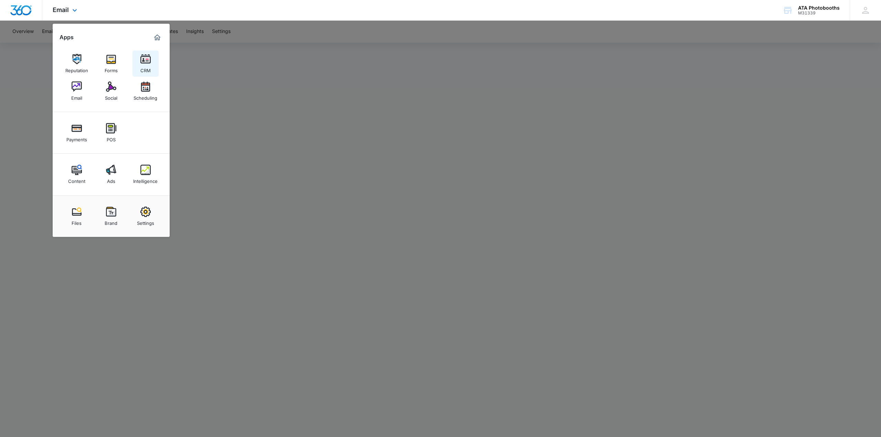
click at [140, 61] on img at bounding box center [145, 59] width 10 height 10
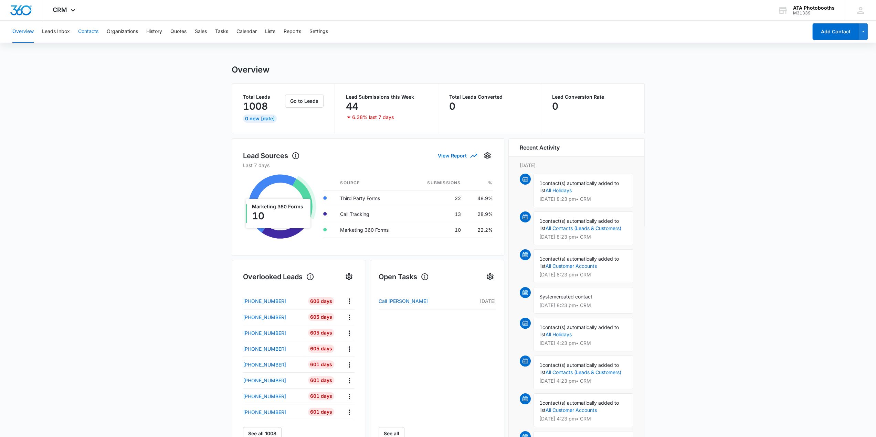
click at [83, 31] on button "Contacts" at bounding box center [88, 32] width 20 height 22
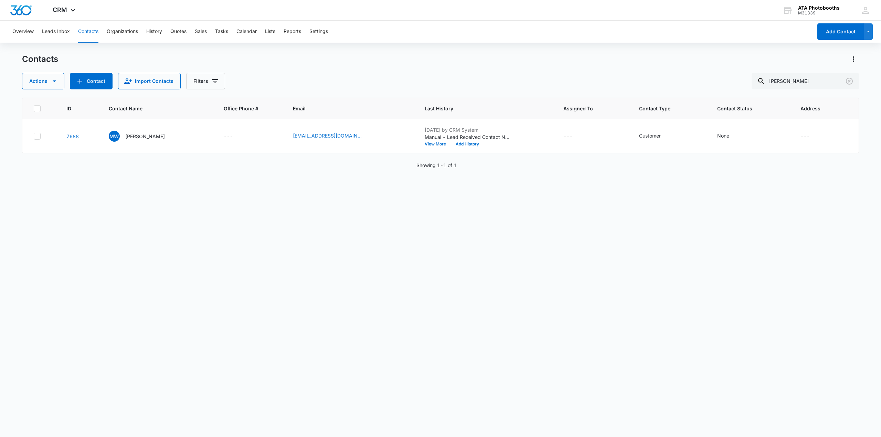
click at [208, 189] on div "ID Contact Name Office Phone # Email Last History Assigned To Contact Type Cont…" at bounding box center [440, 263] width 837 height 331
click at [64, 33] on button "Leads Inbox" at bounding box center [56, 32] width 28 height 22
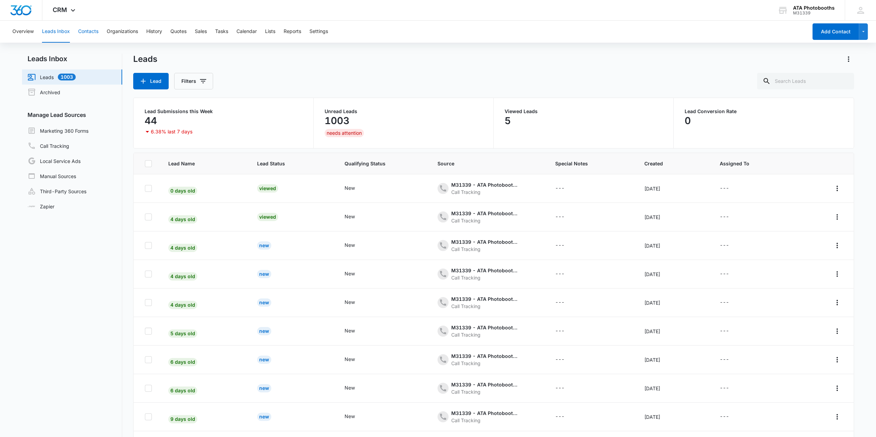
click at [94, 35] on button "Contacts" at bounding box center [88, 32] width 20 height 22
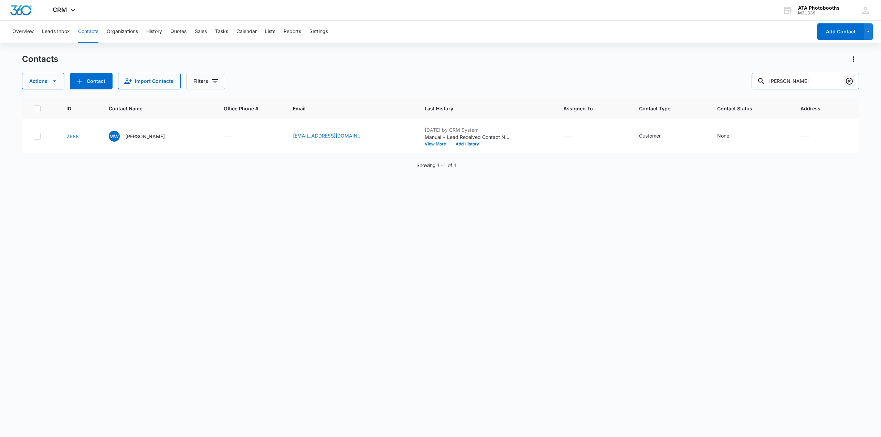
click at [848, 81] on icon "Clear" at bounding box center [849, 81] width 8 height 8
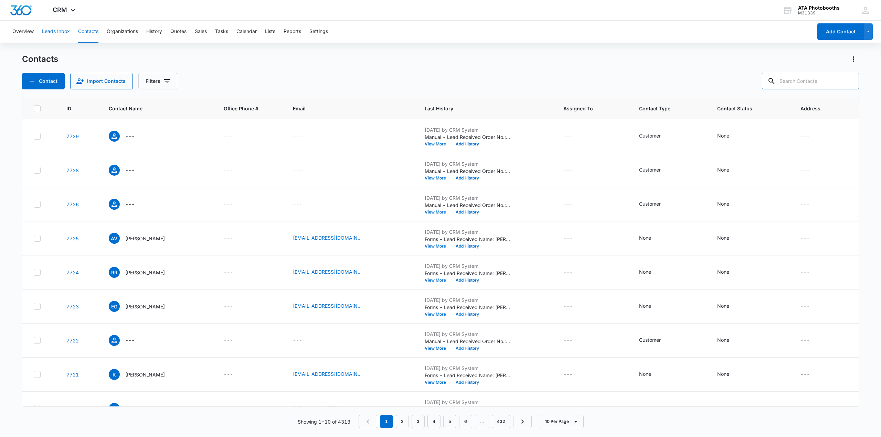
click at [64, 32] on button "Leads Inbox" at bounding box center [56, 32] width 28 height 22
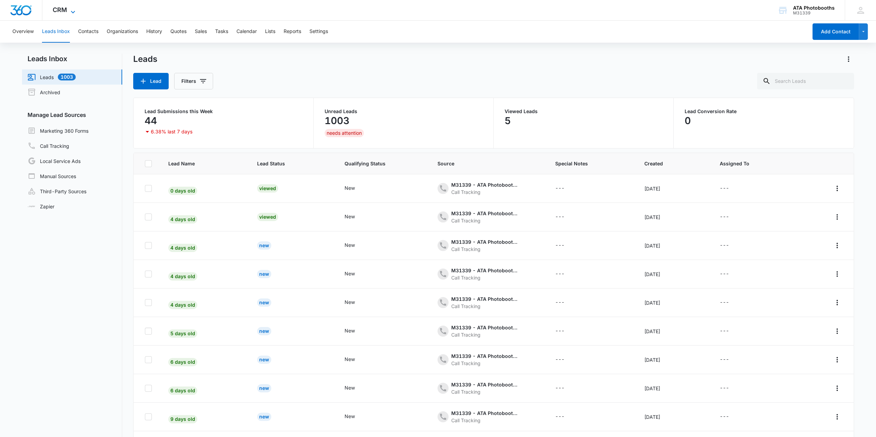
click at [71, 11] on icon at bounding box center [73, 12] width 8 height 8
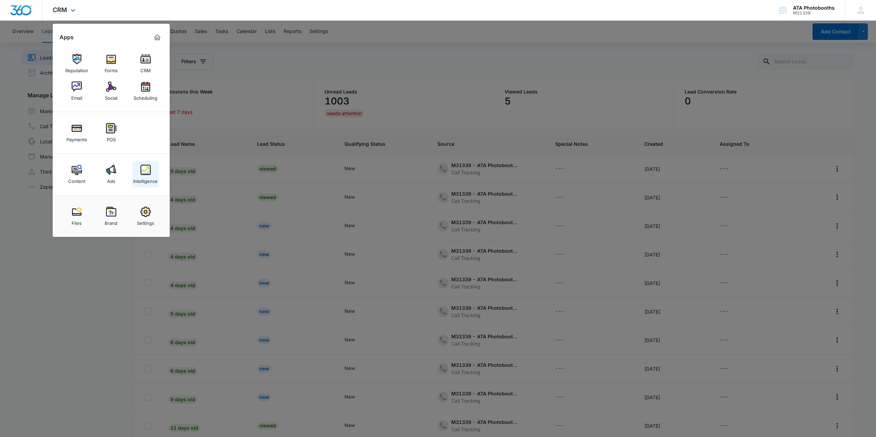
scroll to position [54, 0]
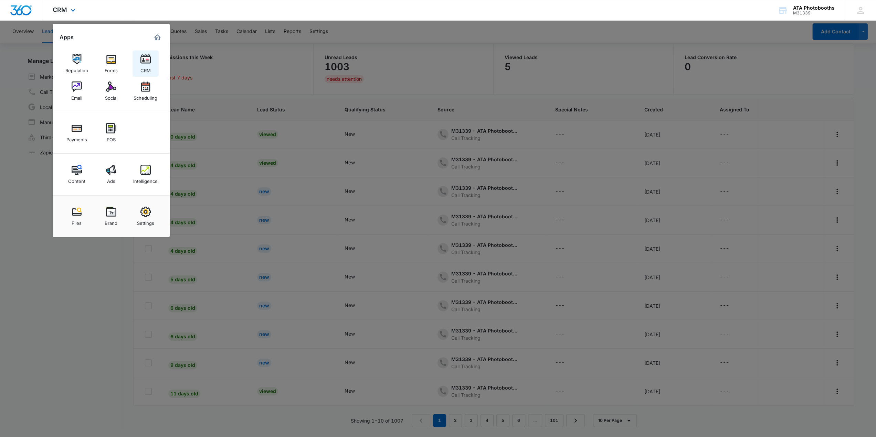
click at [144, 60] on img at bounding box center [145, 59] width 10 height 10
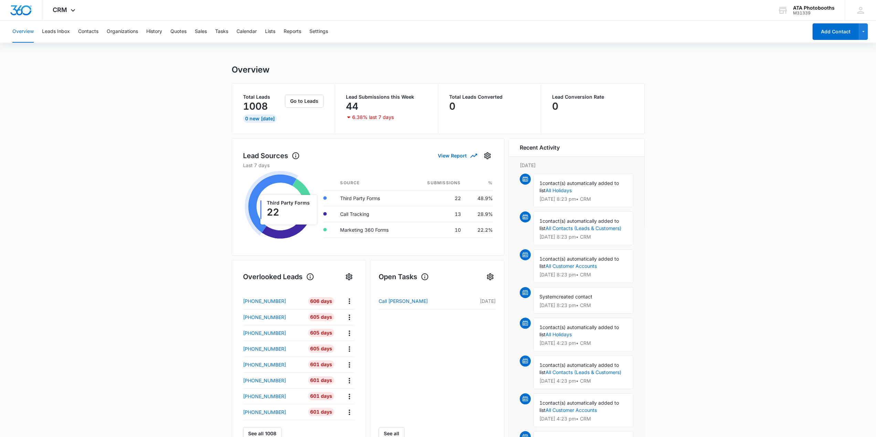
click at [180, 131] on main "Overview Total Leads 1008 0 New [DATE] Go to Leads Lead Submissions this Week 4…" at bounding box center [438, 330] width 876 height 530
click at [167, 164] on main "Overview Total Leads 1008 0 New [DATE] Go to Leads Lead Submissions this Week 4…" at bounding box center [438, 330] width 876 height 530
click at [94, 186] on main "Overview Total Leads 1008 0 New [DATE] Go to Leads Lead Submissions this Week 4…" at bounding box center [438, 330] width 876 height 530
click at [64, 137] on main "Overview Total Leads 1008 0 New [DATE] Go to Leads Lead Submissions this Week 4…" at bounding box center [438, 330] width 876 height 530
click at [88, 33] on button "Contacts" at bounding box center [88, 32] width 20 height 22
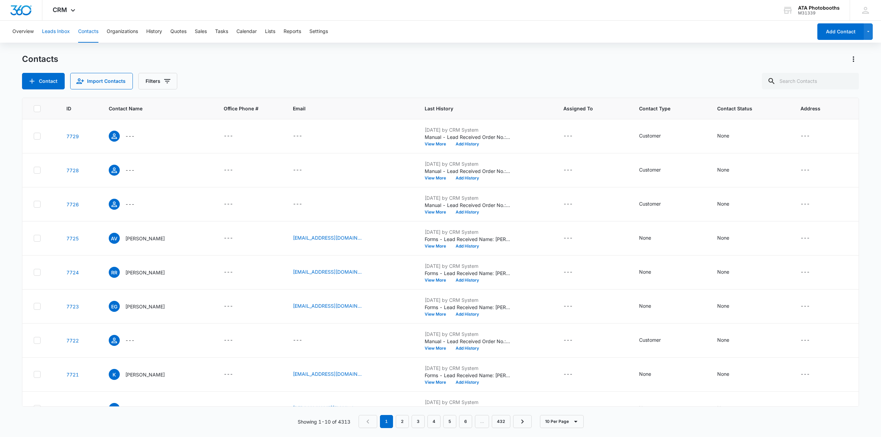
click at [59, 31] on button "Leads Inbox" at bounding box center [56, 32] width 28 height 22
